Goal: Find specific page/section

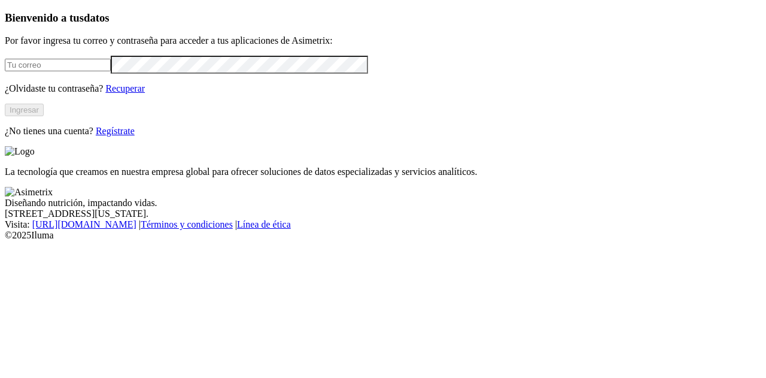
type input "[PERSON_NAME][EMAIL_ADDRESS][DOMAIN_NAME]"
click at [44, 116] on button "Ingresar" at bounding box center [24, 110] width 39 height 13
